Goal: Browse casually: Explore the website without a specific task or goal

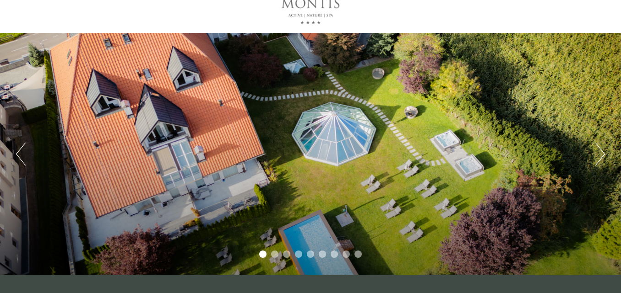
scroll to position [46, 0]
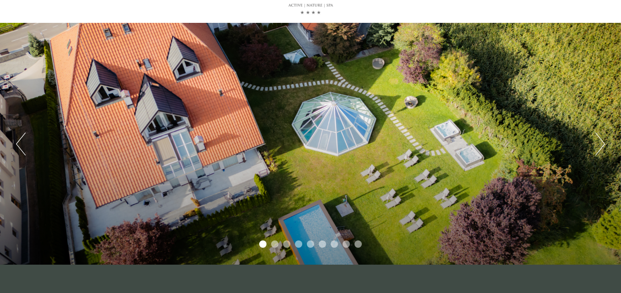
click at [601, 137] on button "Next" at bounding box center [600, 144] width 10 height 23
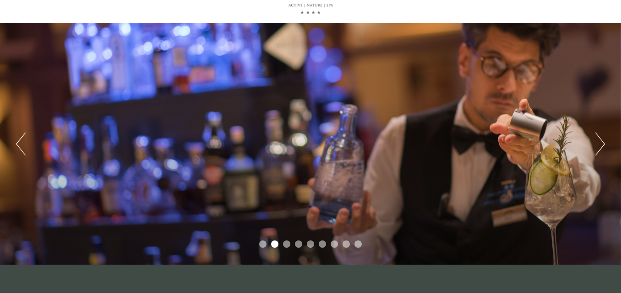
click at [601, 137] on button "Next" at bounding box center [600, 144] width 10 height 23
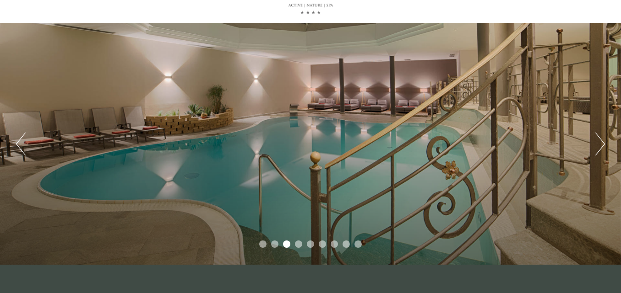
click at [601, 137] on button "Next" at bounding box center [600, 144] width 10 height 23
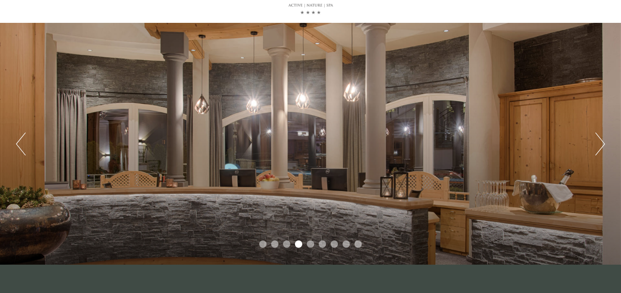
click at [601, 137] on button "Next" at bounding box center [600, 144] width 10 height 23
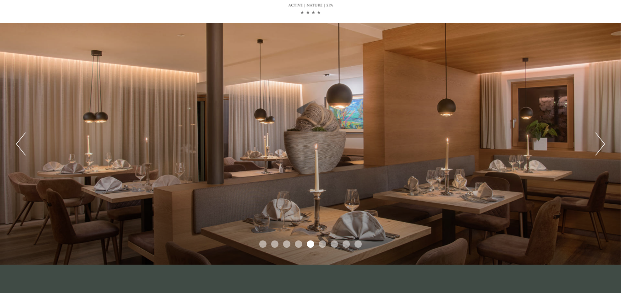
click at [601, 137] on button "Next" at bounding box center [600, 144] width 10 height 23
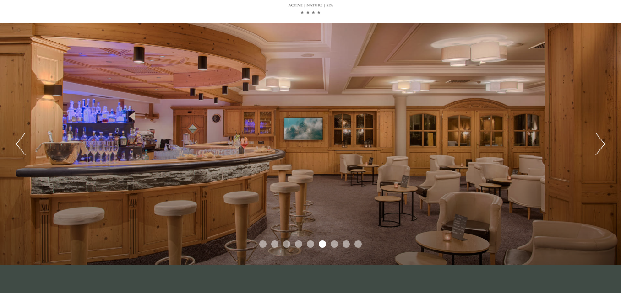
click at [601, 137] on button "Next" at bounding box center [600, 144] width 10 height 23
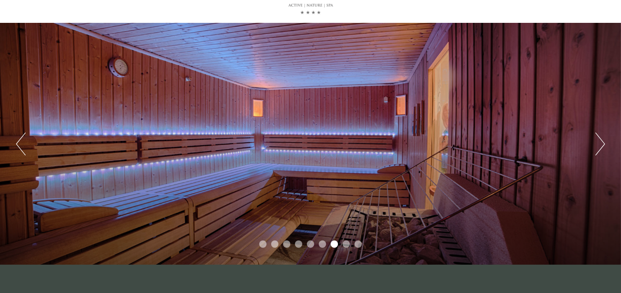
click at [601, 137] on button "Next" at bounding box center [600, 144] width 10 height 23
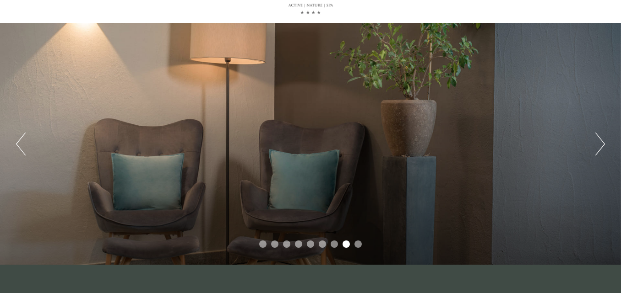
click at [601, 137] on button "Next" at bounding box center [600, 144] width 10 height 23
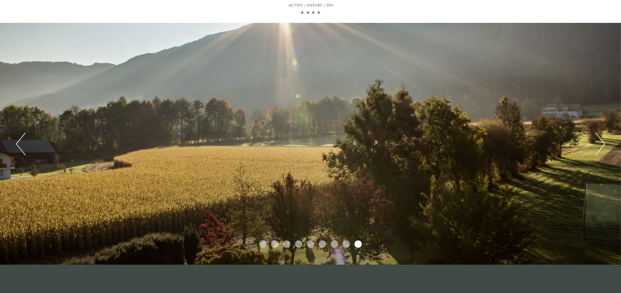
click at [601, 137] on button "Next" at bounding box center [600, 144] width 10 height 23
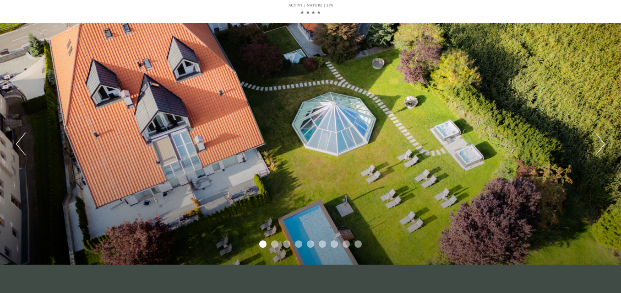
click at [601, 137] on button "Next" at bounding box center [600, 144] width 10 height 23
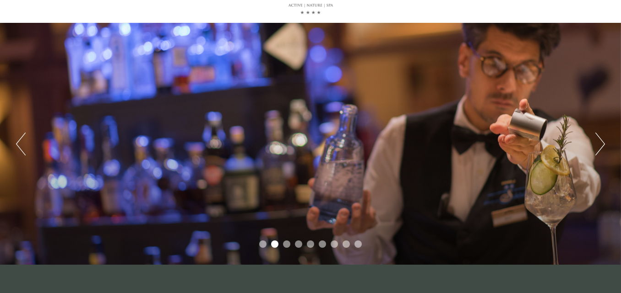
click at [601, 137] on button "Next" at bounding box center [600, 144] width 10 height 23
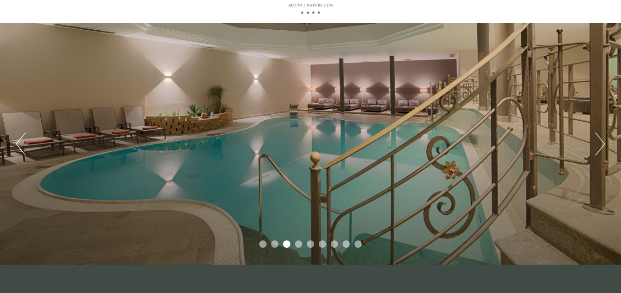
click at [601, 137] on button "Next" at bounding box center [600, 144] width 10 height 23
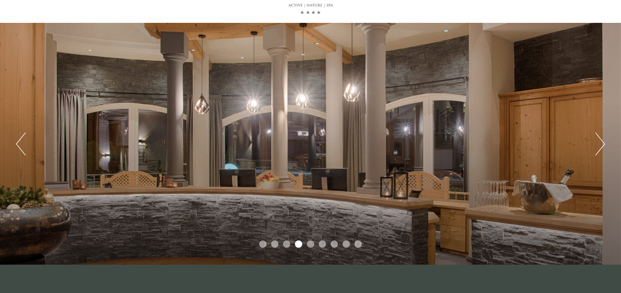
click at [601, 137] on button "Next" at bounding box center [600, 144] width 10 height 23
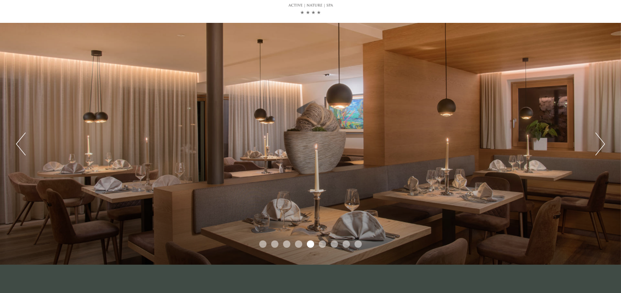
click at [601, 137] on button "Next" at bounding box center [600, 144] width 10 height 23
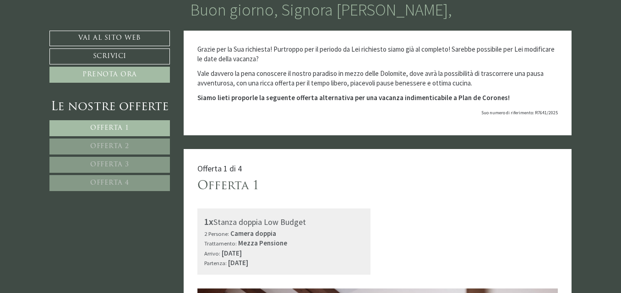
scroll to position [0, 0]
